Goal: Task Accomplishment & Management: Manage account settings

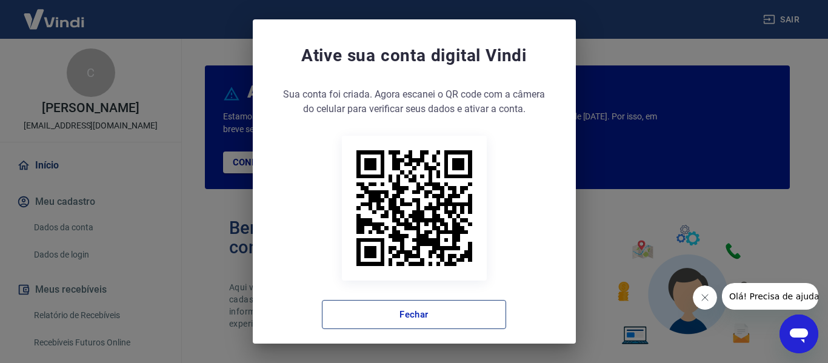
click at [392, 303] on button "Fechar" at bounding box center [414, 314] width 184 height 29
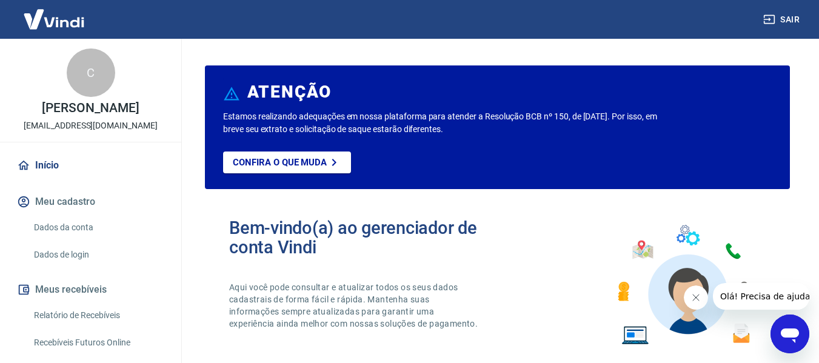
drag, startPoint x: 697, startPoint y: 294, endPoint x: 685, endPoint y: 294, distance: 11.5
click at [694, 294] on icon "Fechar mensagem da empresa" at bounding box center [696, 298] width 10 height 10
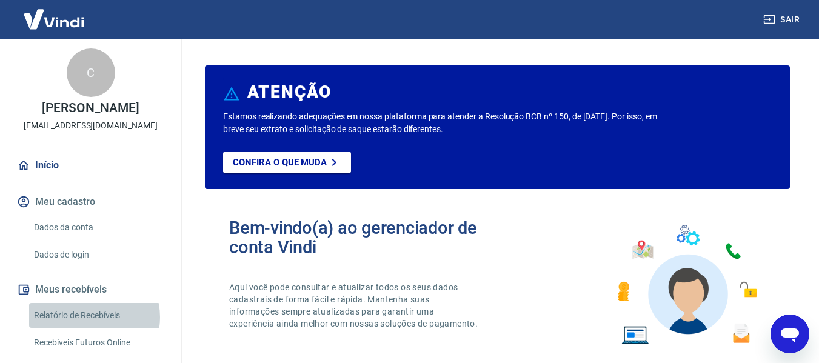
click at [89, 328] on link "Relatório de Recebíveis" at bounding box center [98, 315] width 138 height 25
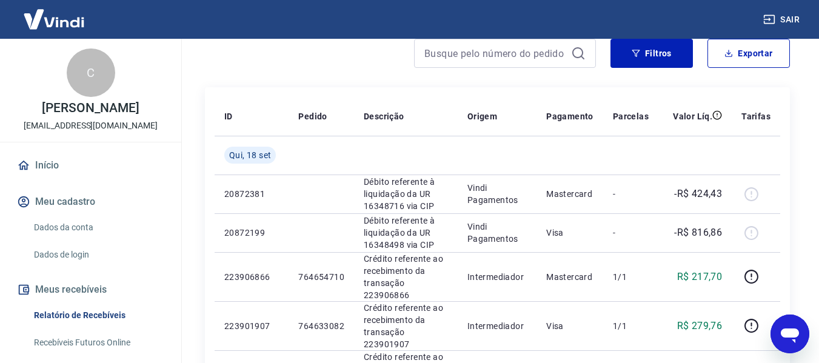
scroll to position [121, 0]
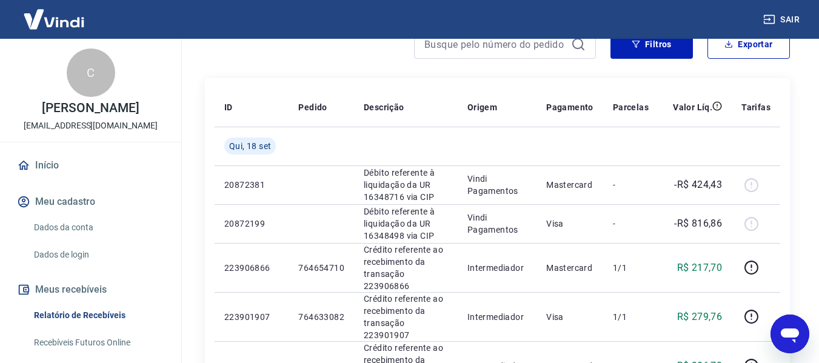
click at [84, 171] on link "Início" at bounding box center [91, 165] width 152 height 27
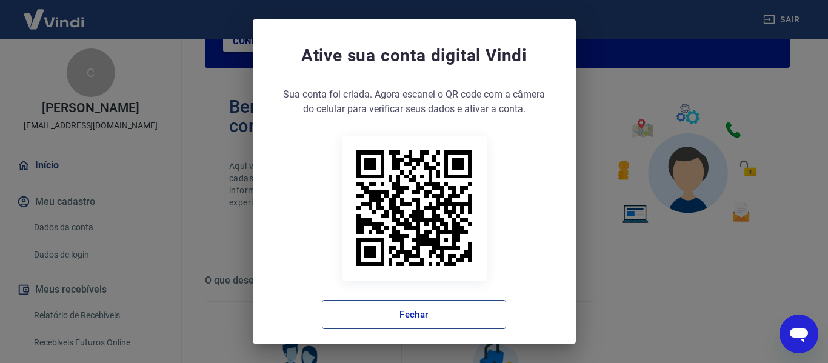
click at [379, 313] on button "Fechar" at bounding box center [414, 314] width 184 height 29
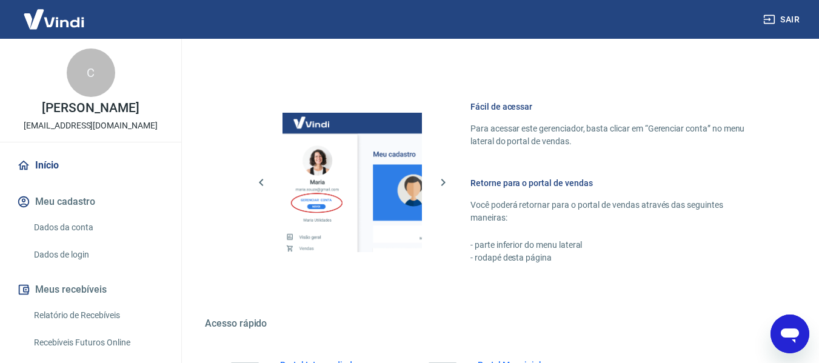
scroll to position [757, 0]
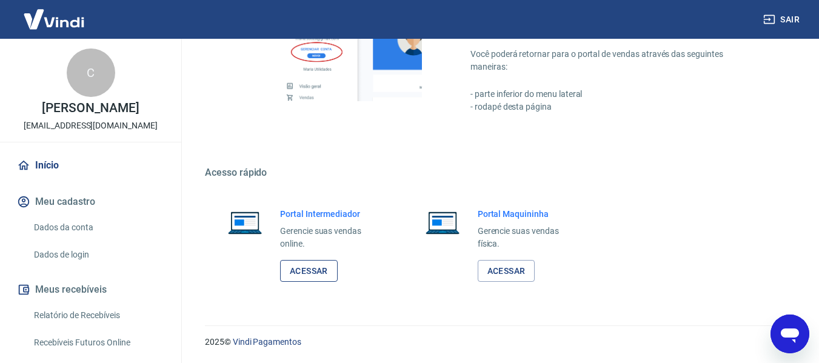
click at [312, 268] on link "Acessar" at bounding box center [309, 271] width 58 height 22
